Goal: Information Seeking & Learning: Learn about a topic

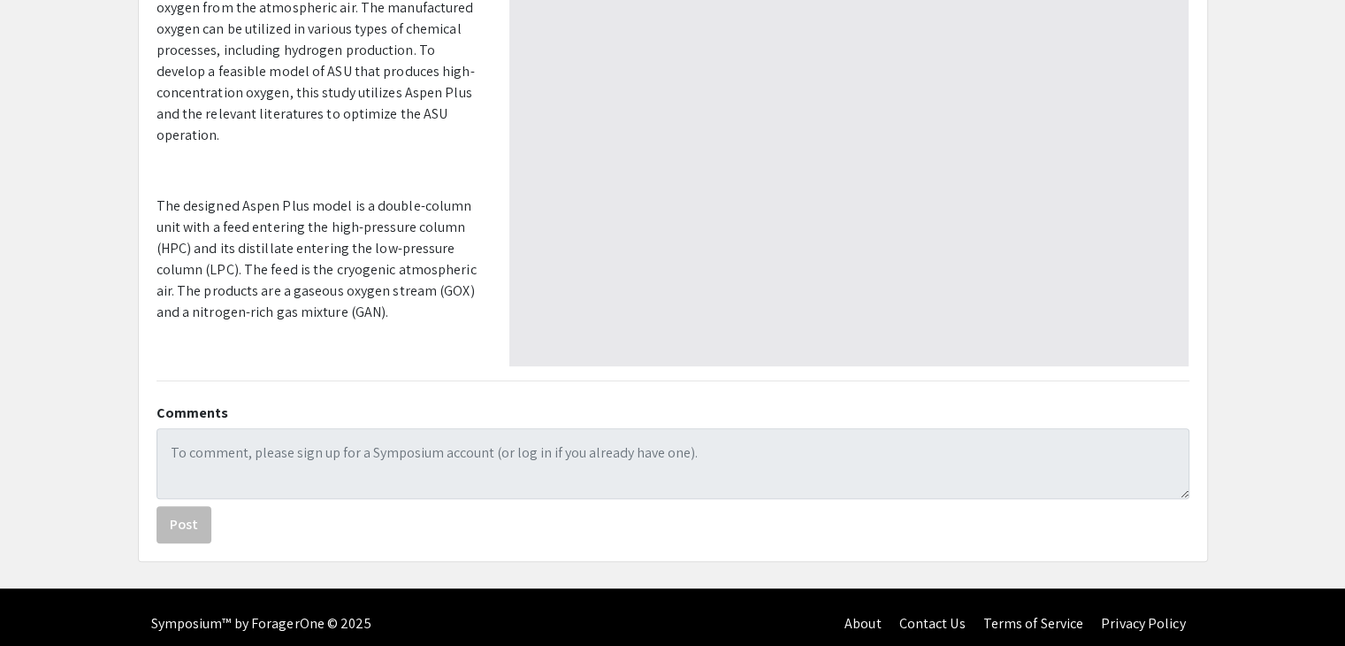
scroll to position [450, 0]
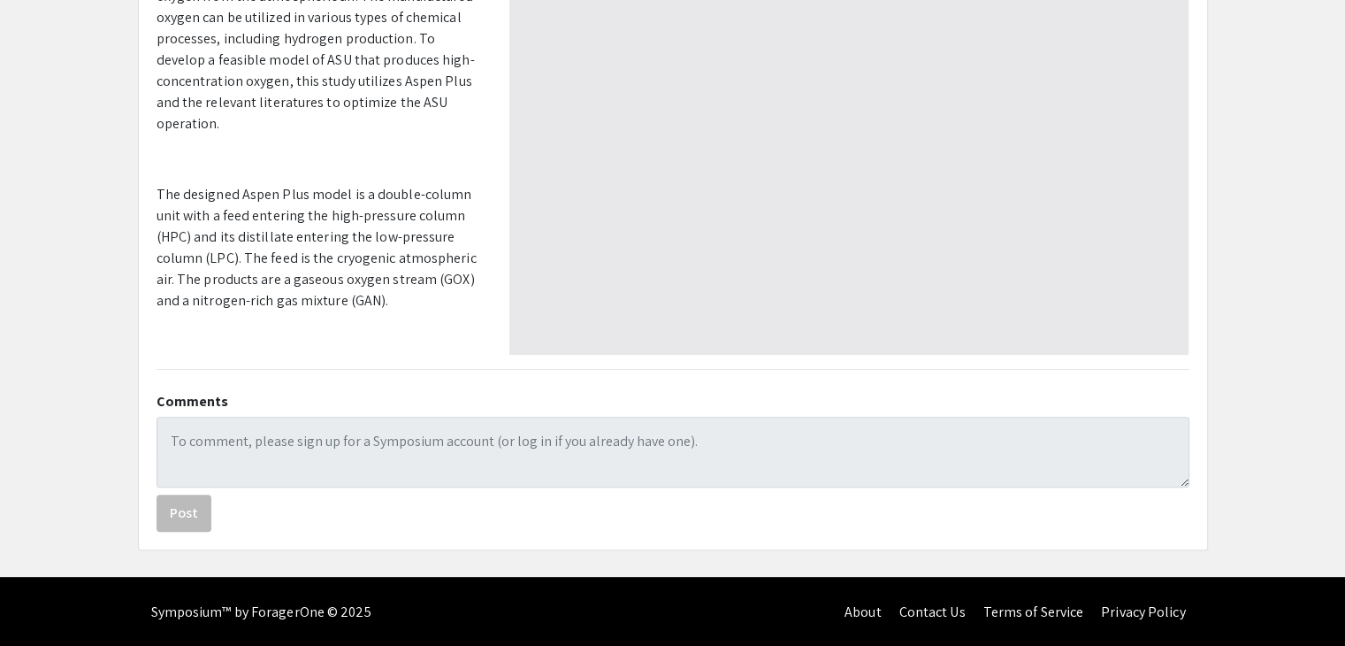
type input "0"
select select "custom"
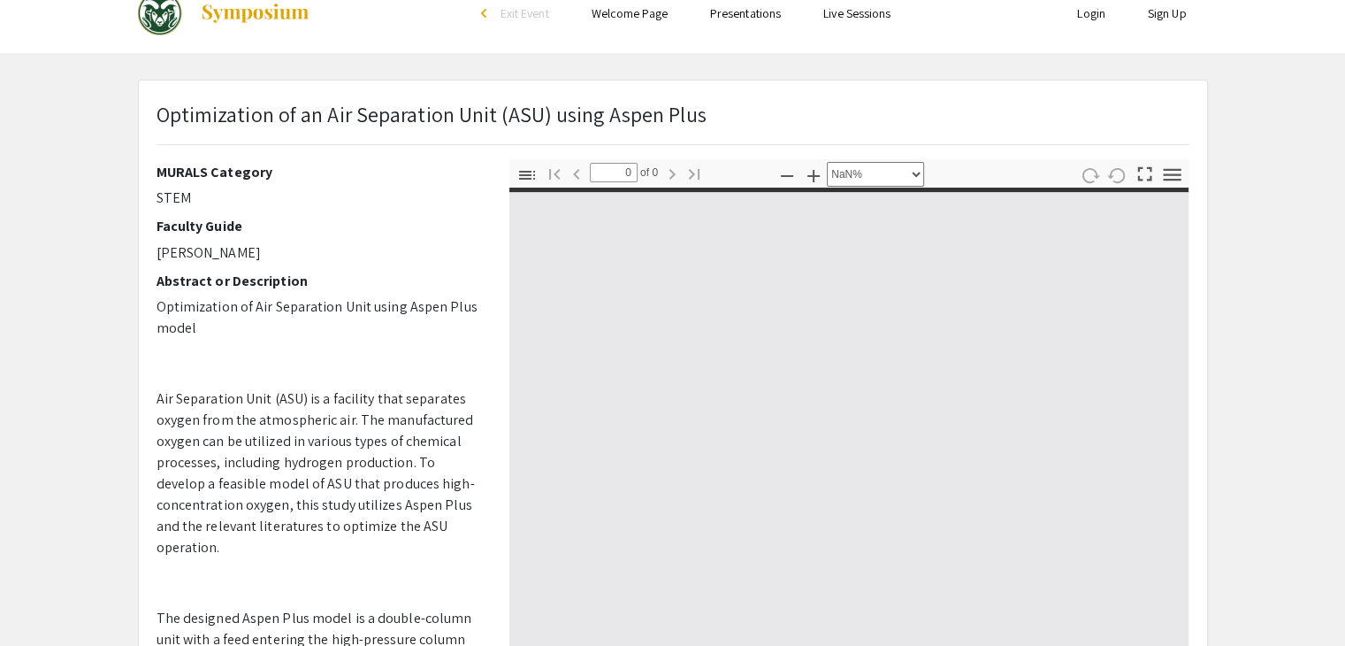
scroll to position [22, 0]
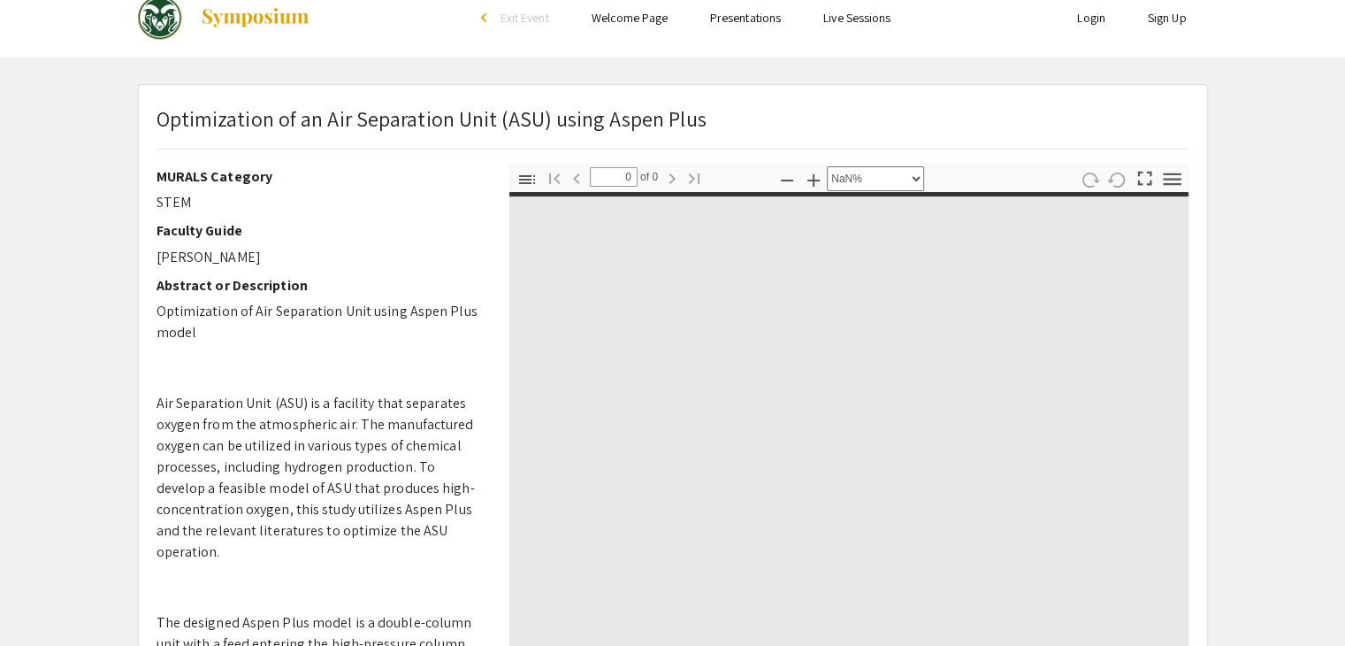
click at [592, 249] on div at bounding box center [849, 487] width 680 height 591
type input "1"
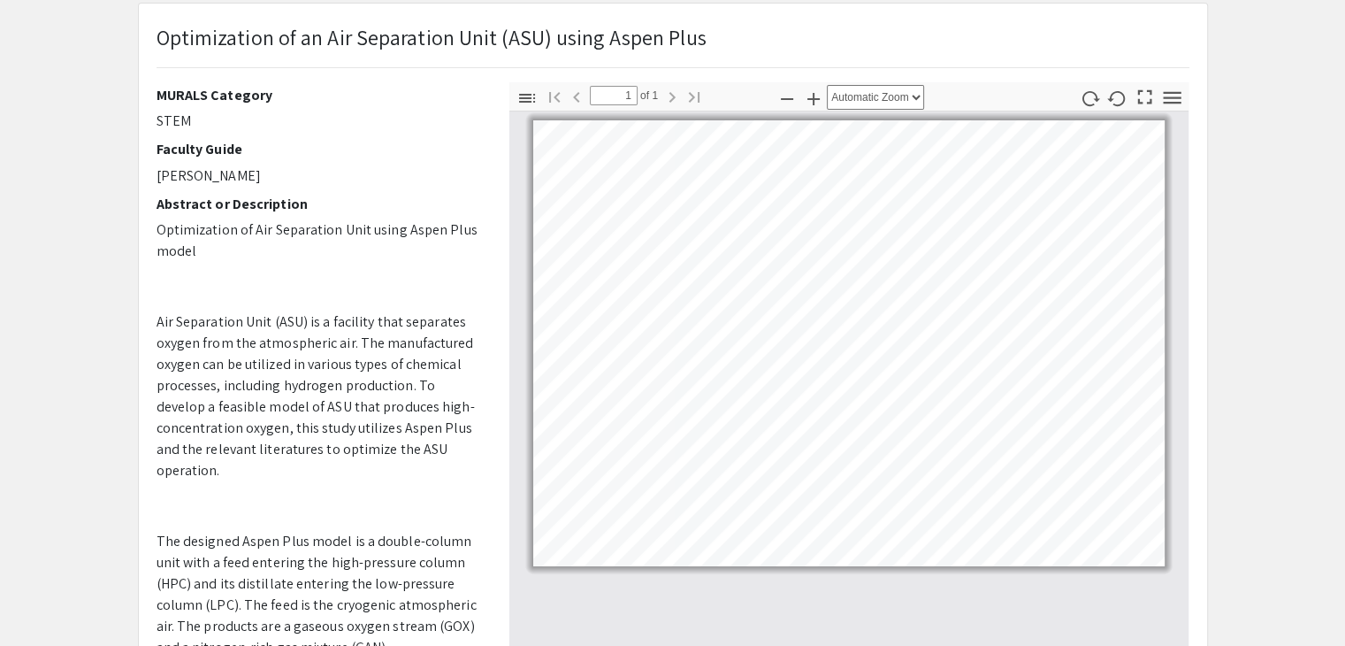
scroll to position [100, 0]
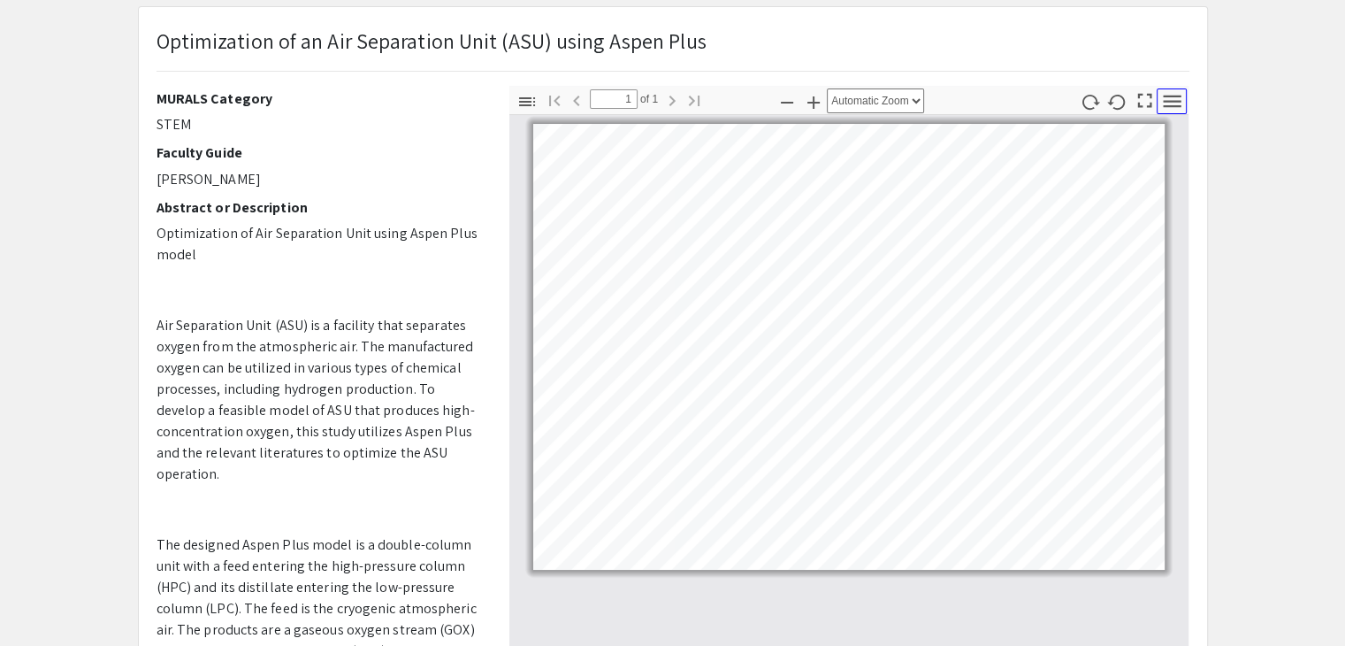
click at [1164, 89] on icon "button" at bounding box center [1172, 101] width 24 height 24
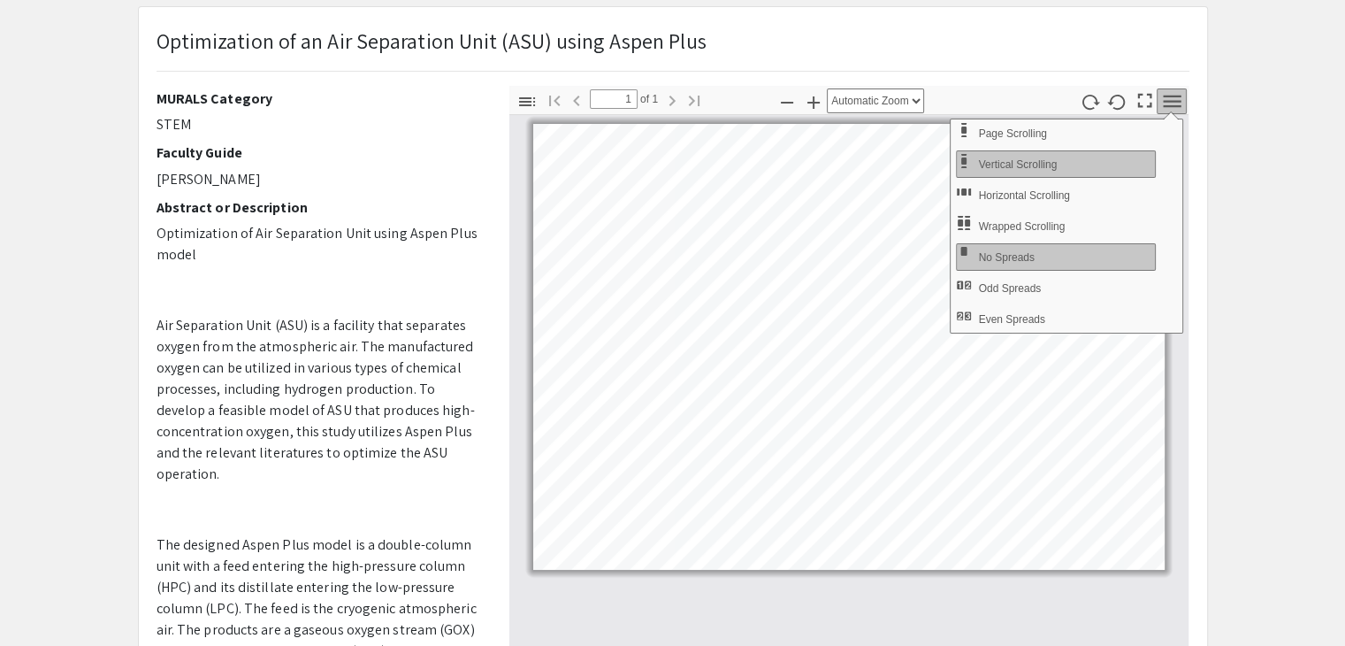
click at [356, 298] on p at bounding box center [320, 289] width 326 height 21
click at [1215, 380] on div "Optimization of an Air Separation Unit (ASU) using Aspen Plus Presenter(s) [PER…" at bounding box center [673, 453] width 1097 height 894
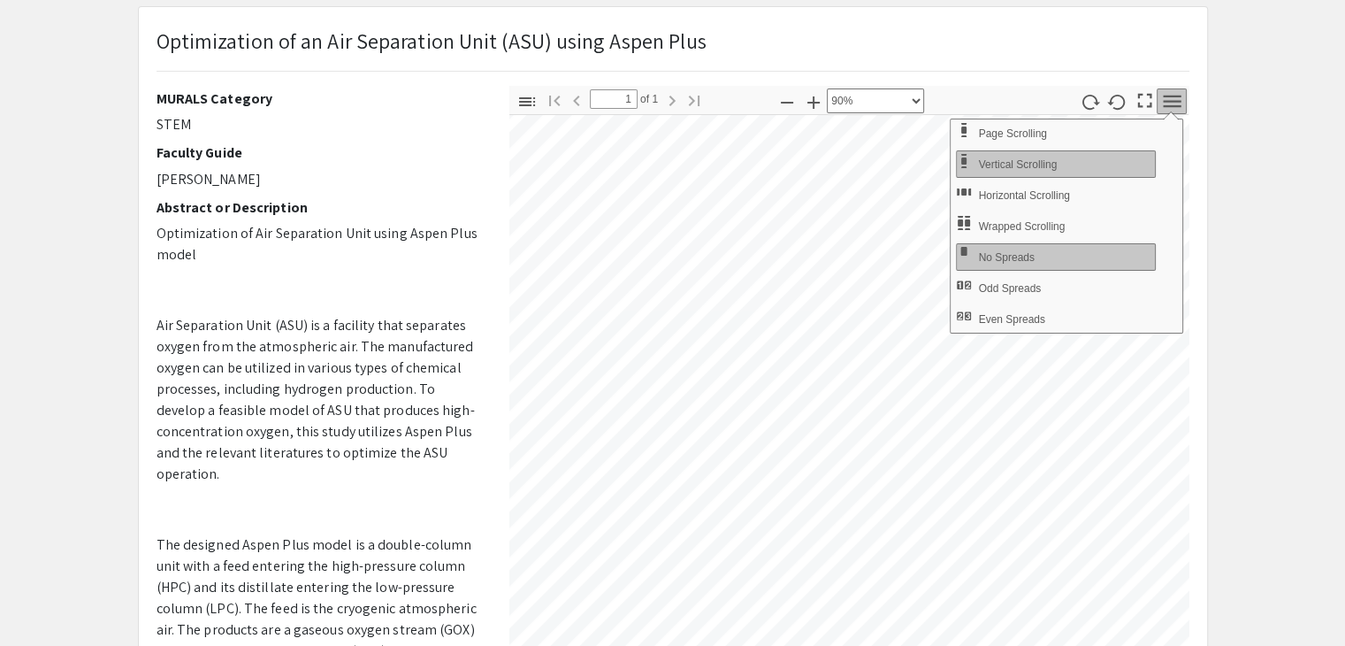
scroll to position [85, 264]
click at [1300, 406] on app-presentation "Optimization of an Air Separation Unit (ASU) using Aspen Plus Presenter(s) [PER…" at bounding box center [672, 453] width 1345 height 894
click at [1166, 93] on icon "button" at bounding box center [1172, 101] width 24 height 24
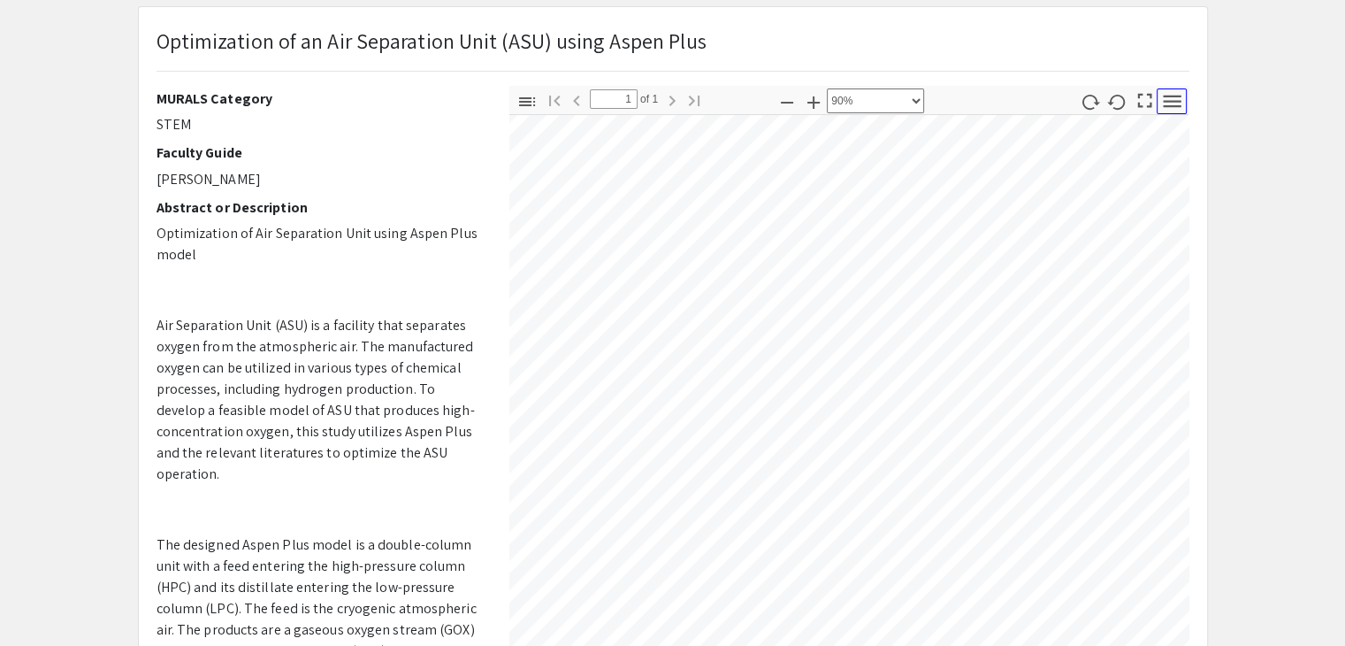
scroll to position [0, 0]
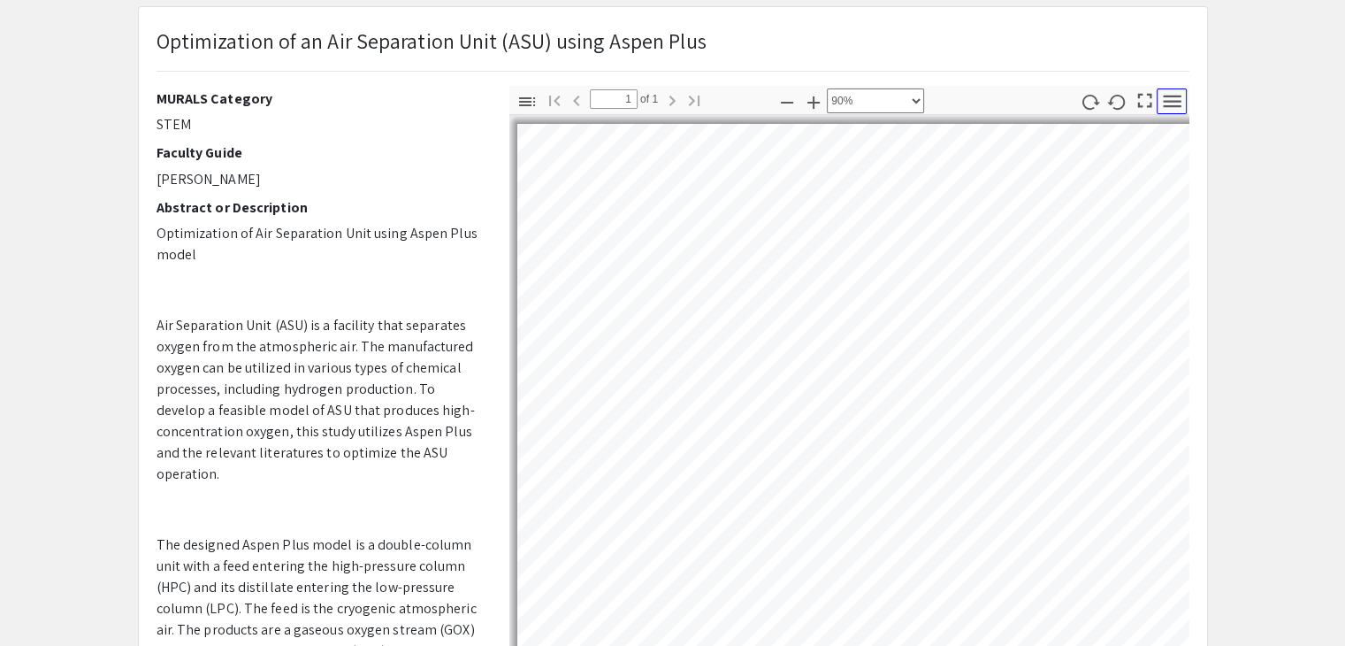
select select "custom"
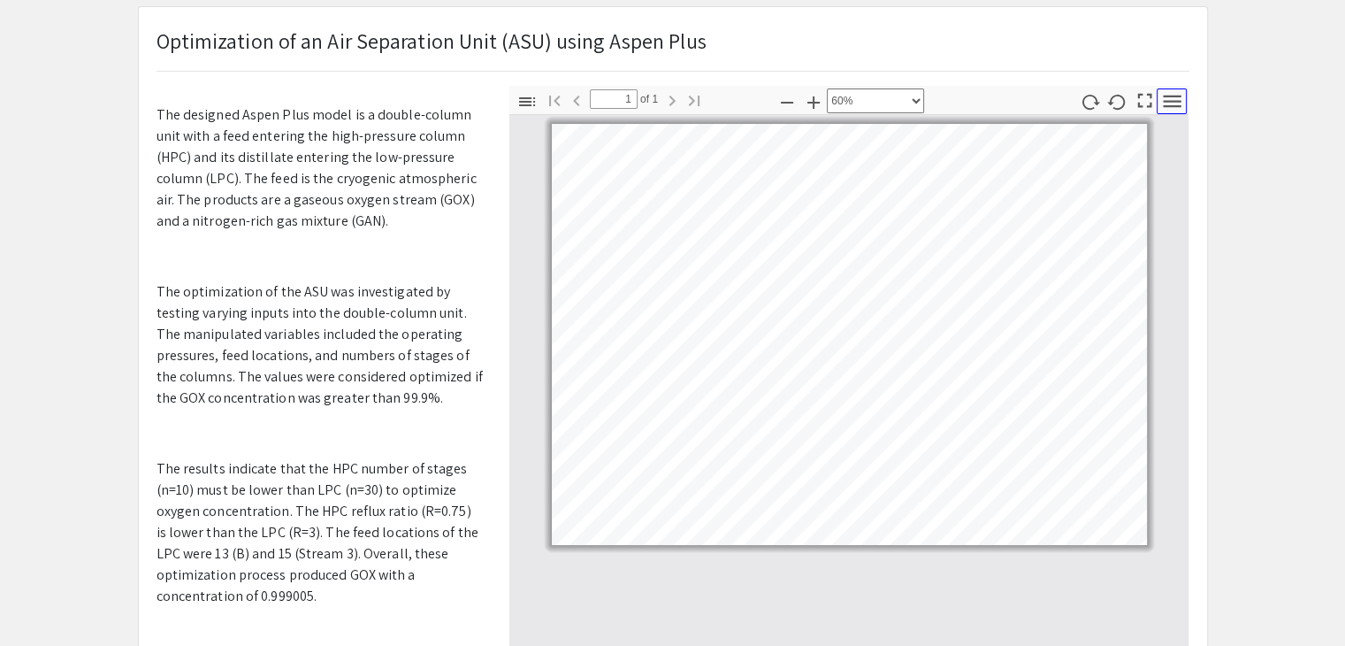
scroll to position [565, 0]
